Goal: Task Accomplishment & Management: Use online tool/utility

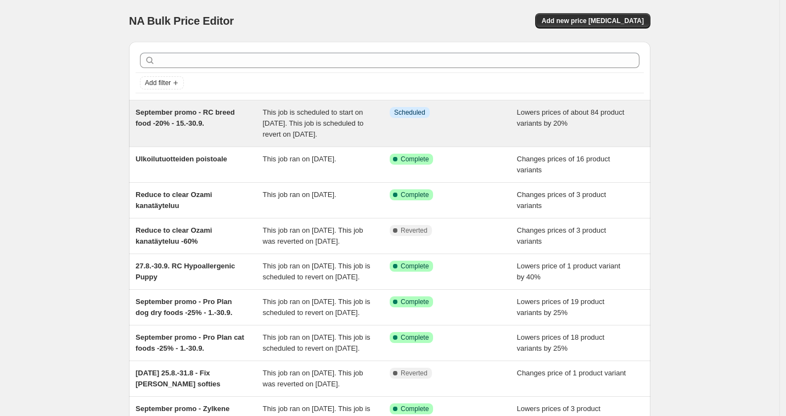
click at [417, 130] on div "Info Scheduled" at bounding box center [453, 123] width 127 height 33
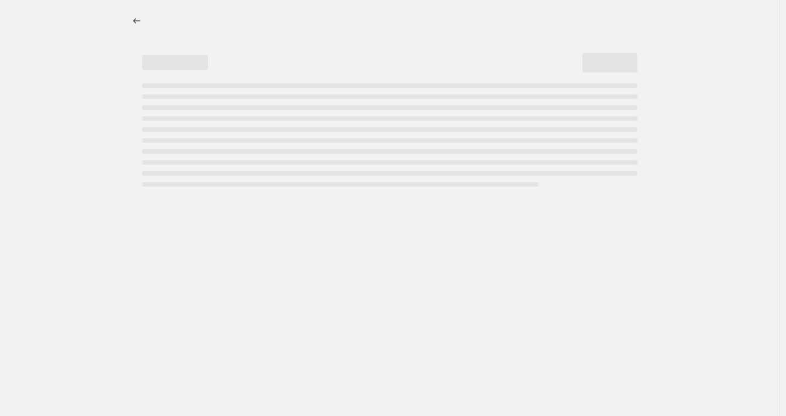
select select "percentage"
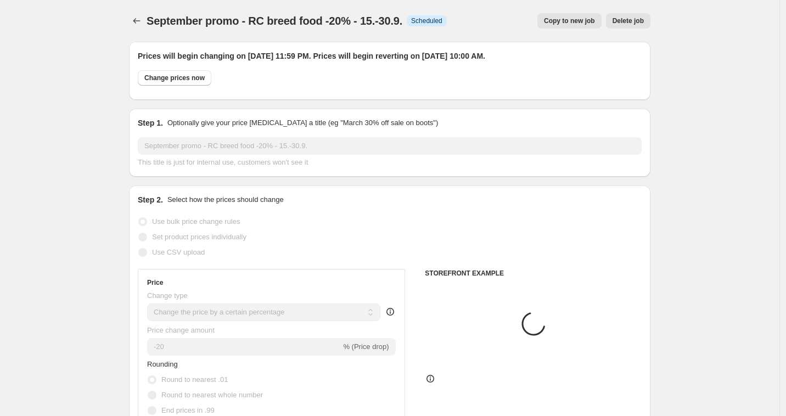
select select "collection"
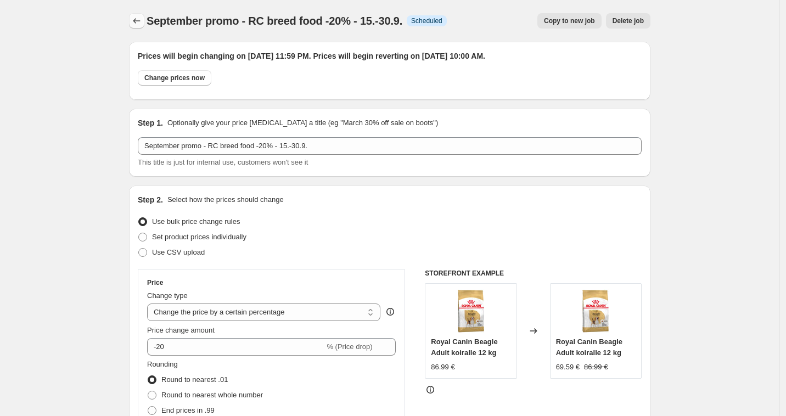
click at [140, 22] on icon "Price change jobs" at bounding box center [136, 20] width 11 height 11
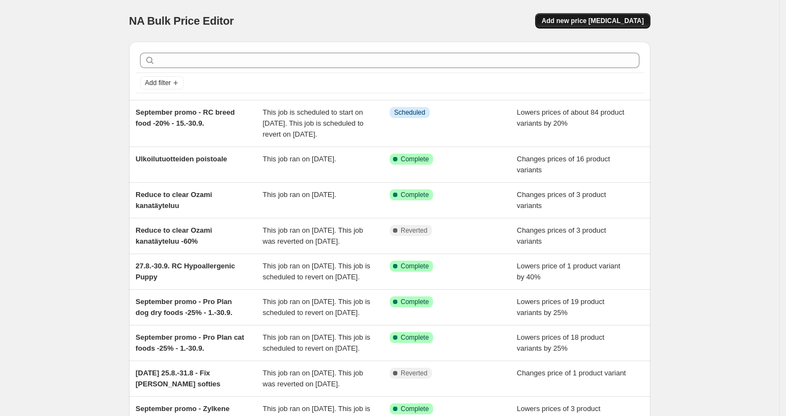
click at [602, 20] on span "Add new price [MEDICAL_DATA]" at bounding box center [593, 20] width 102 height 9
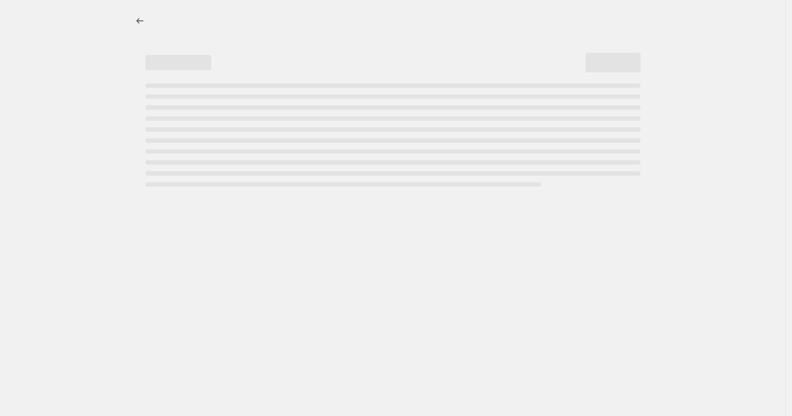
select select "percentage"
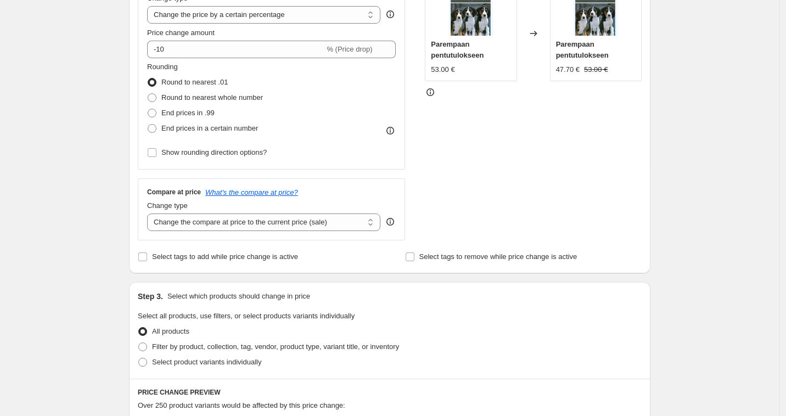
scroll to position [459, 0]
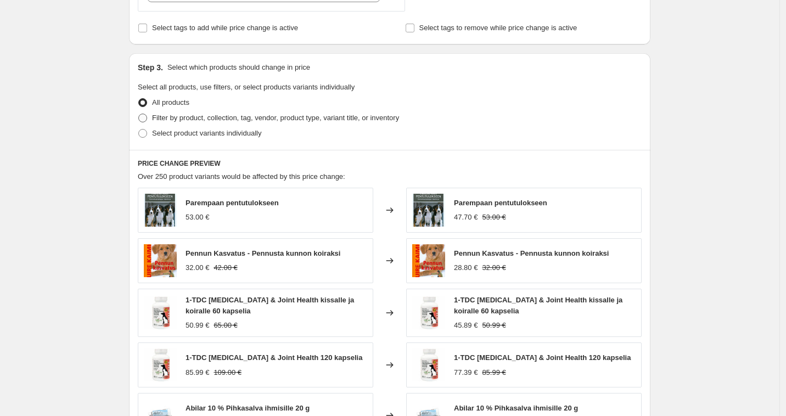
click at [185, 118] on span "Filter by product, collection, tag, vendor, product type, variant title, or inv…" at bounding box center [275, 118] width 247 height 8
click at [139, 114] on input "Filter by product, collection, tag, vendor, product type, variant title, or inv…" at bounding box center [138, 114] width 1 height 1
radio input "true"
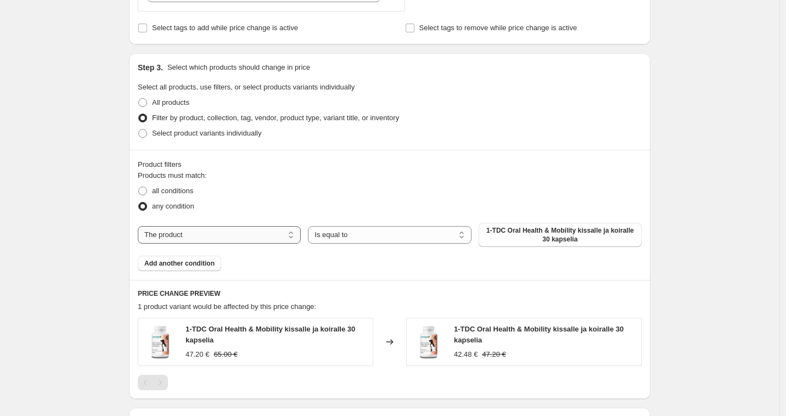
select select "collection"
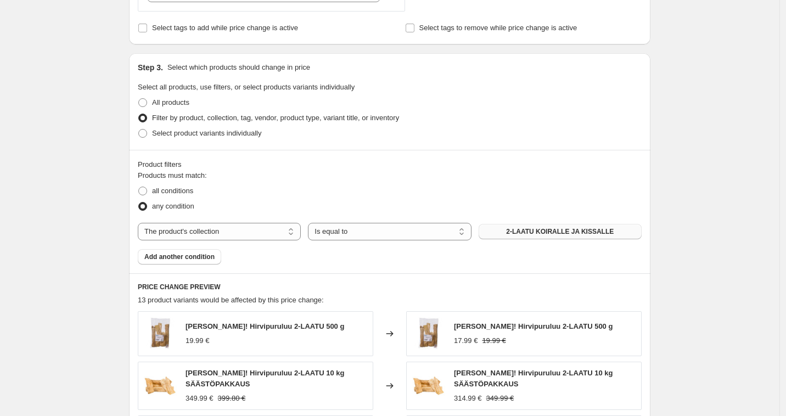
click at [577, 237] on button "2-LAATU KOIRALLE JA KISSALLE" at bounding box center [560, 231] width 163 height 15
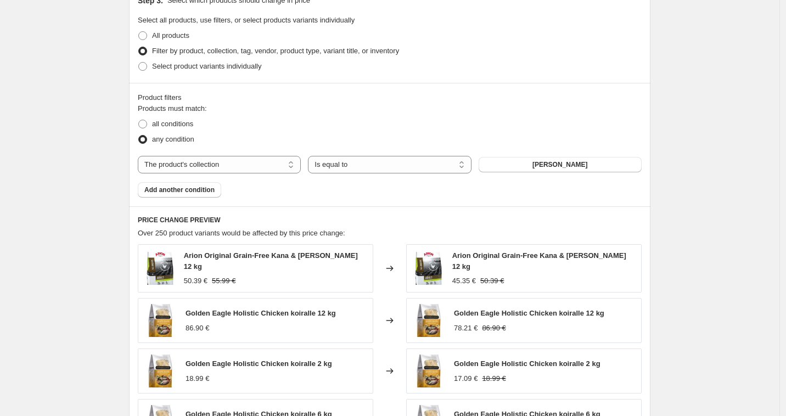
scroll to position [538, 0]
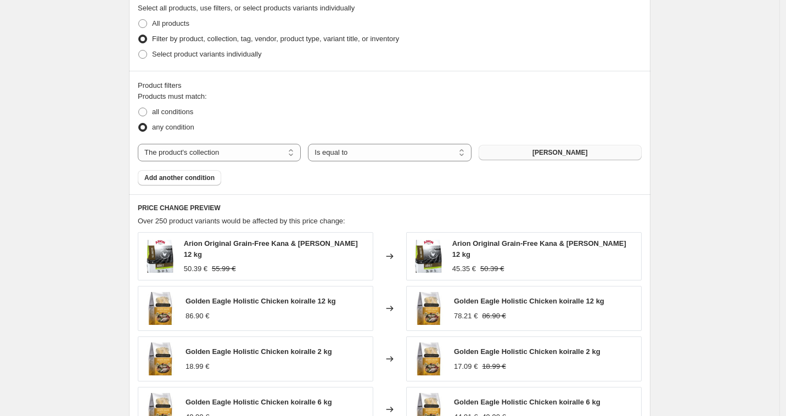
click at [583, 158] on button "[PERSON_NAME]" at bounding box center [560, 152] width 163 height 15
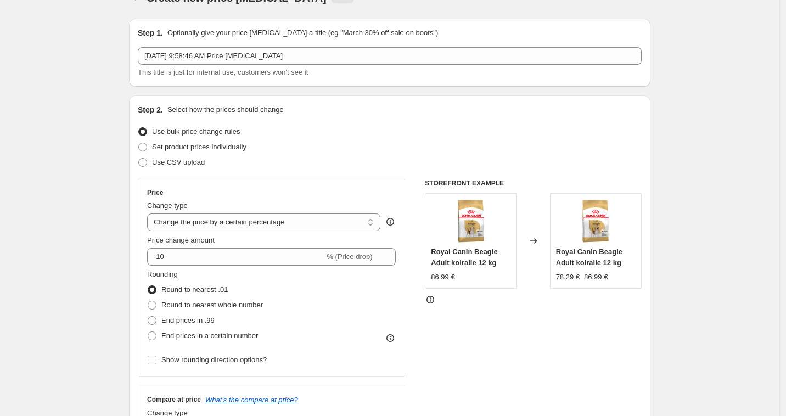
scroll to position [0, 0]
